Goal: Check status: Check status

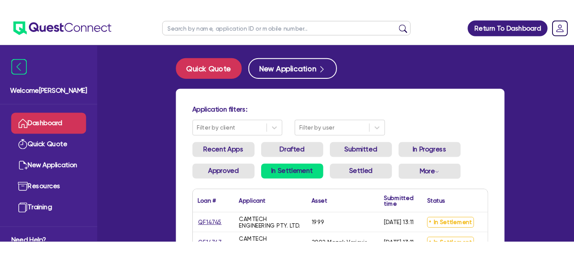
scroll to position [88, 0]
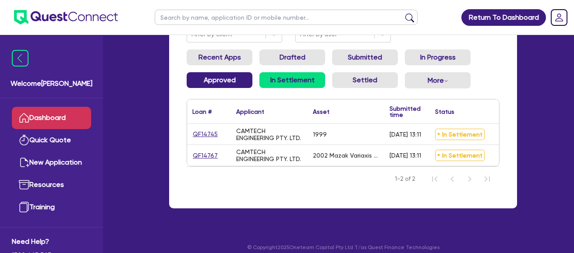
click at [220, 79] on link "Approved" at bounding box center [220, 80] width 66 height 16
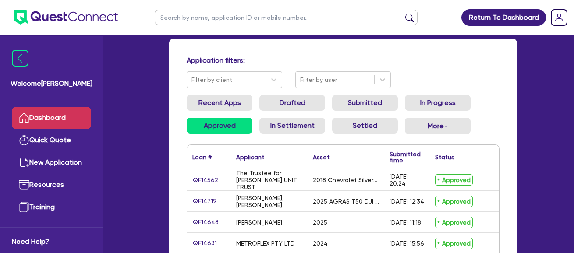
scroll to position [88, 0]
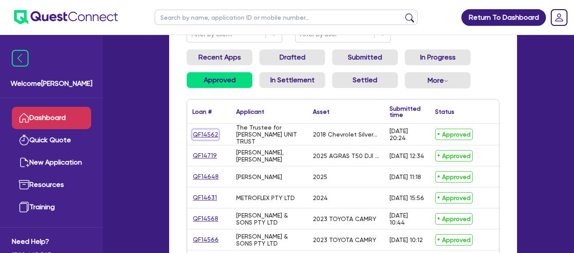
click at [206, 132] on link "QF14562" at bounding box center [205, 135] width 26 height 10
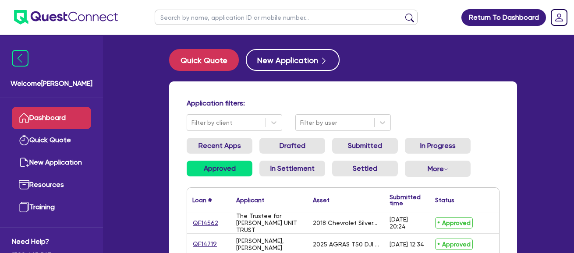
select select "CARS_AND_LIGHT_TRUCKS"
select select "VANS_AND_UTES"
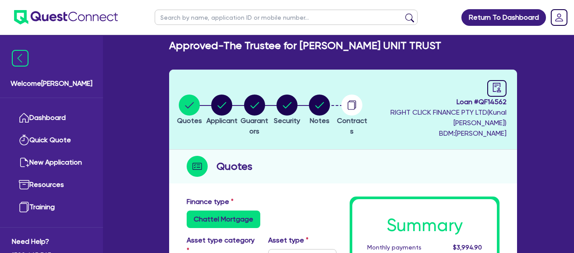
scroll to position [13, 0]
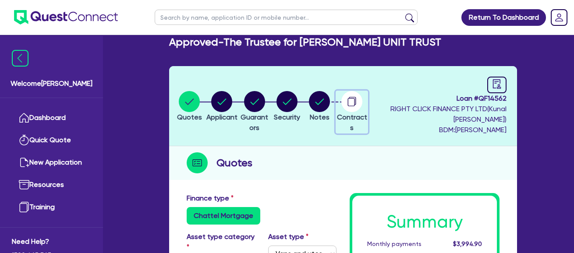
click at [362, 99] on circle "button" at bounding box center [351, 101] width 21 height 21
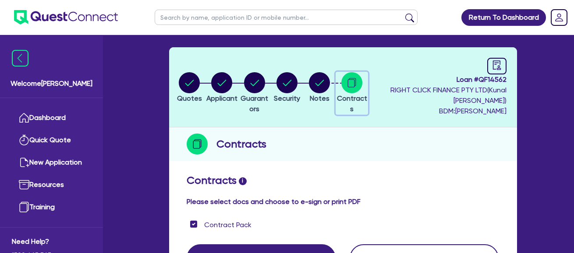
scroll to position [14, 0]
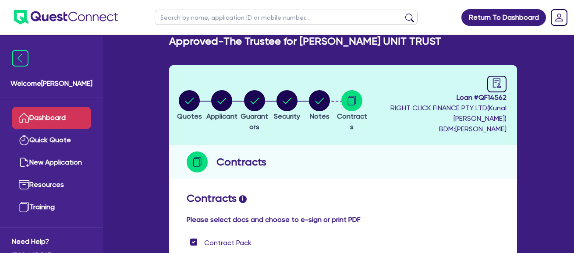
click at [53, 114] on link "Dashboard" at bounding box center [51, 118] width 79 height 22
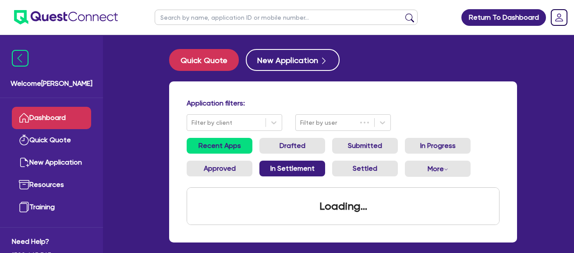
click at [299, 176] on link "In Settlement" at bounding box center [292, 169] width 66 height 16
